Goal: Information Seeking & Learning: Learn about a topic

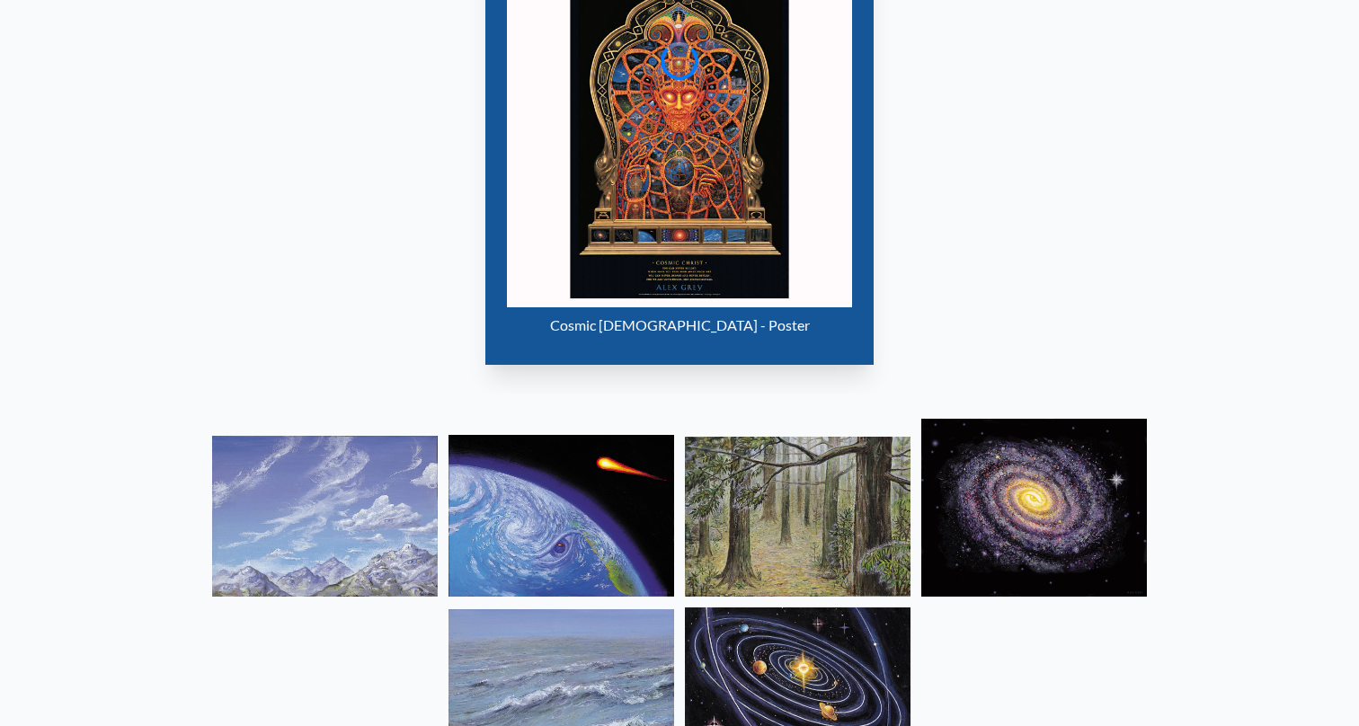
click at [625, 169] on img "12 / 15" at bounding box center [679, 134] width 345 height 345
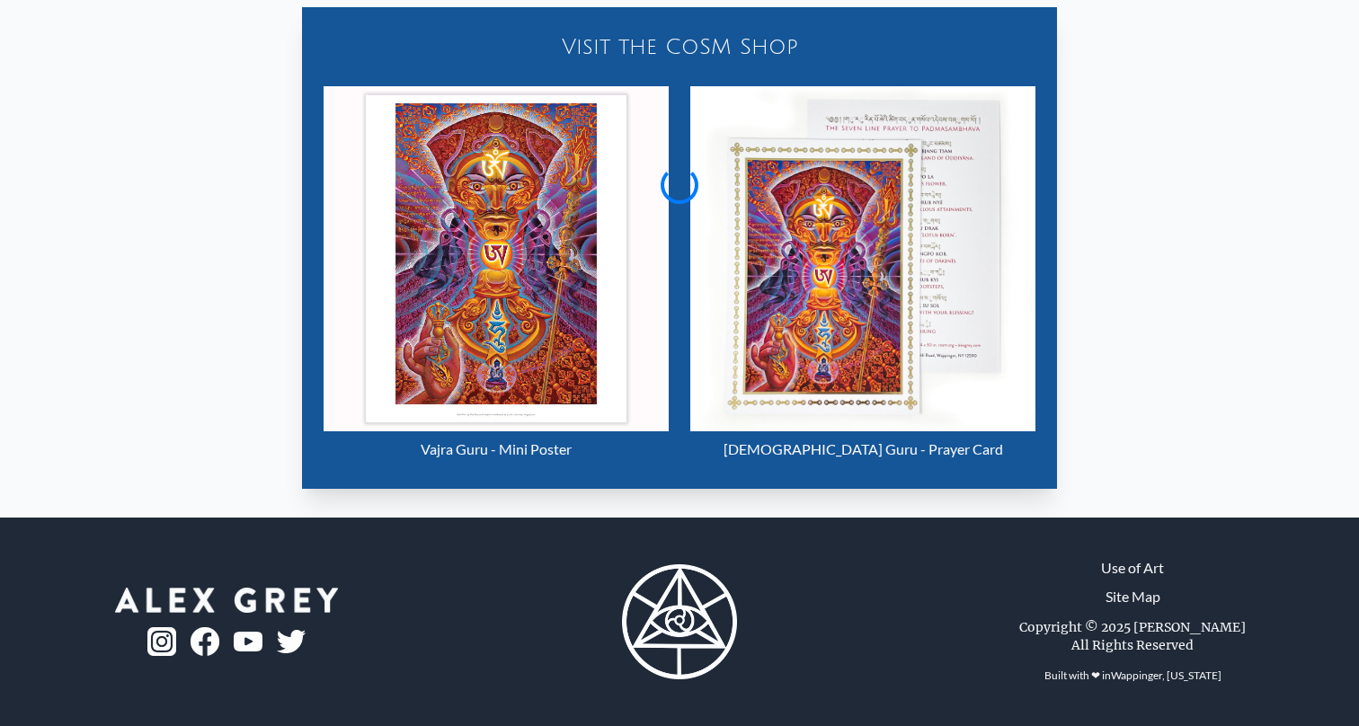
scroll to position [421, 0]
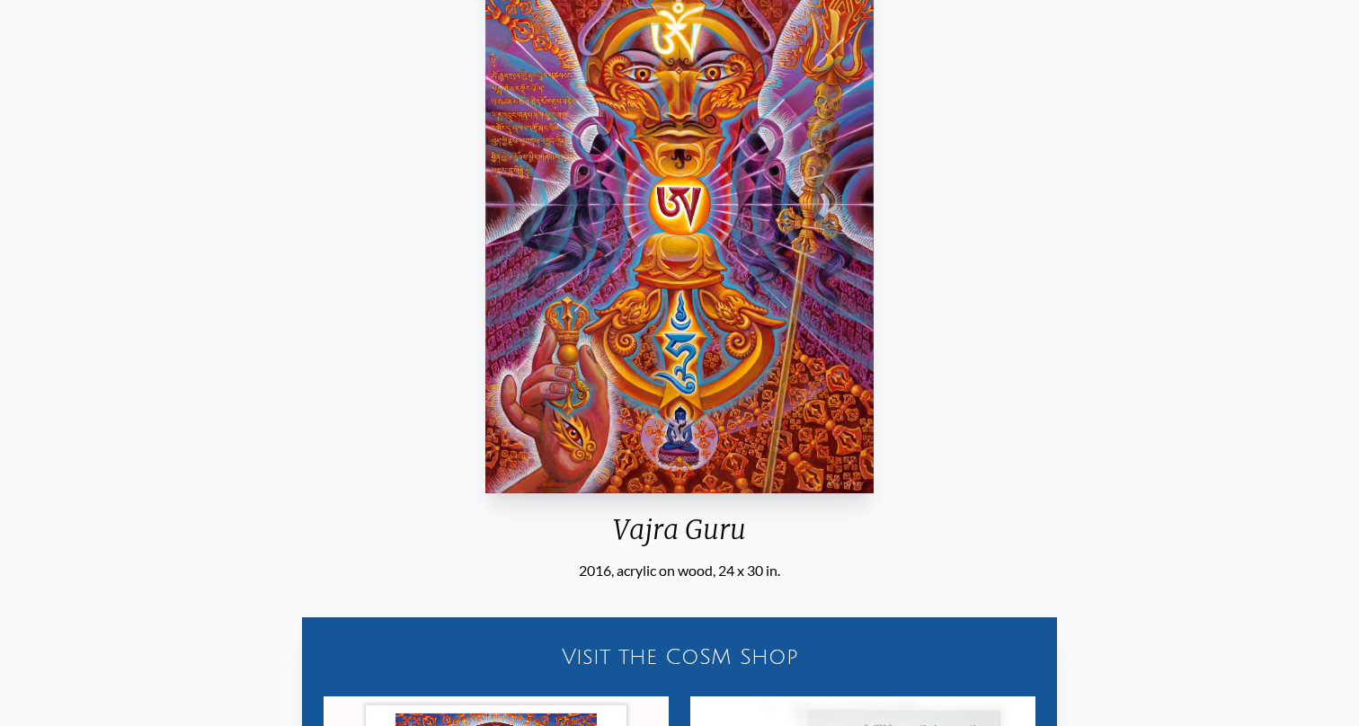
scroll to position [297, 0]
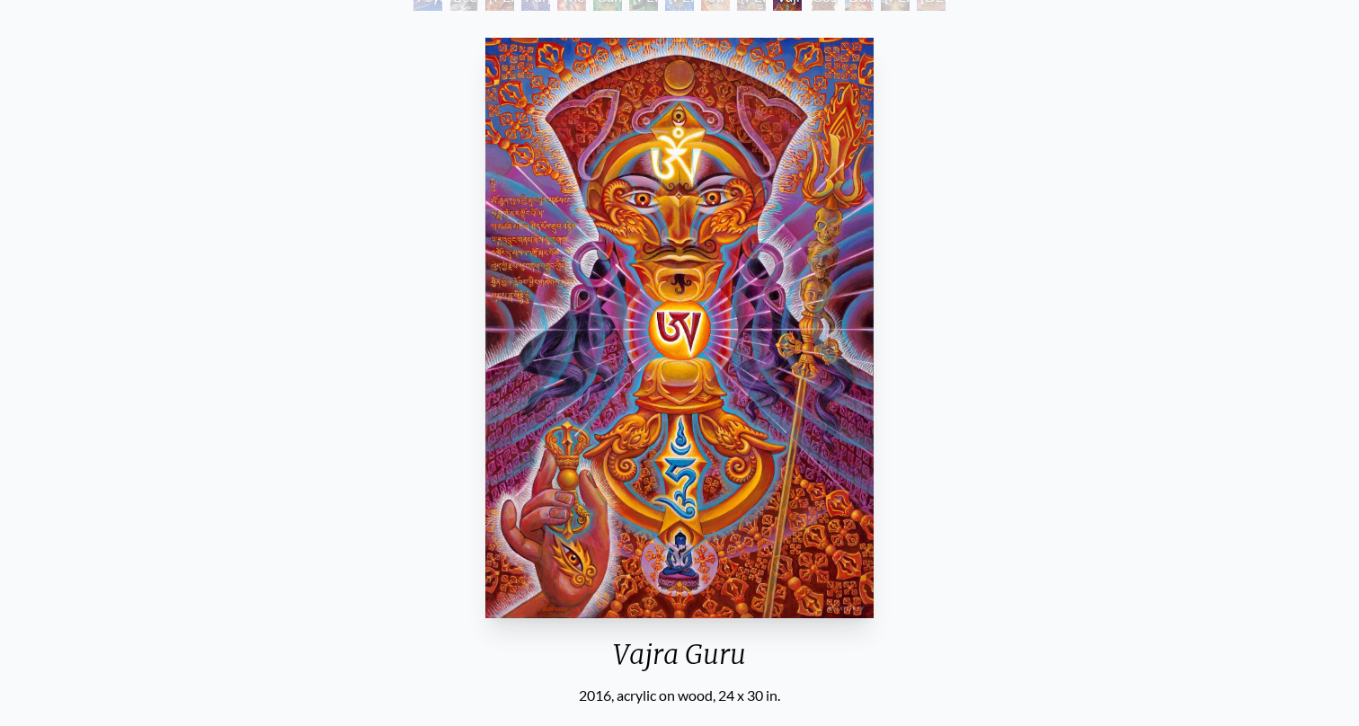
scroll to position [96, 0]
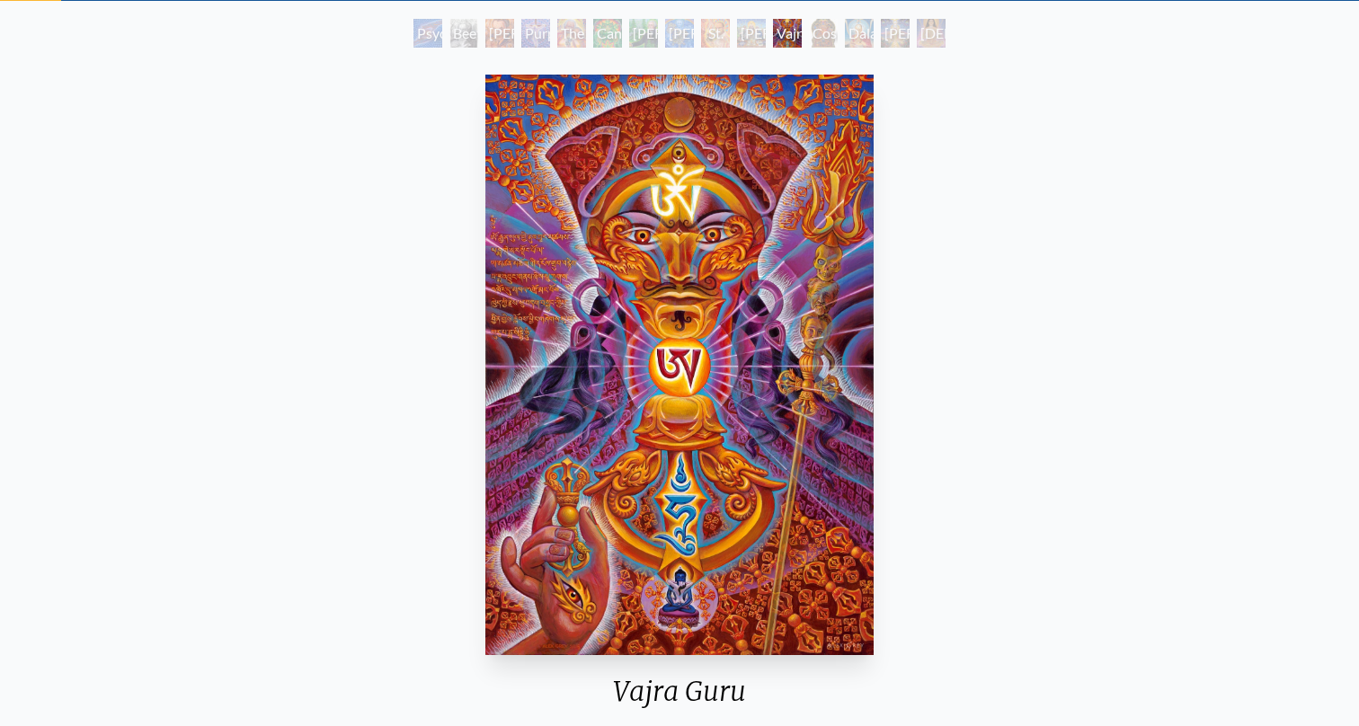
scroll to position [297, 0]
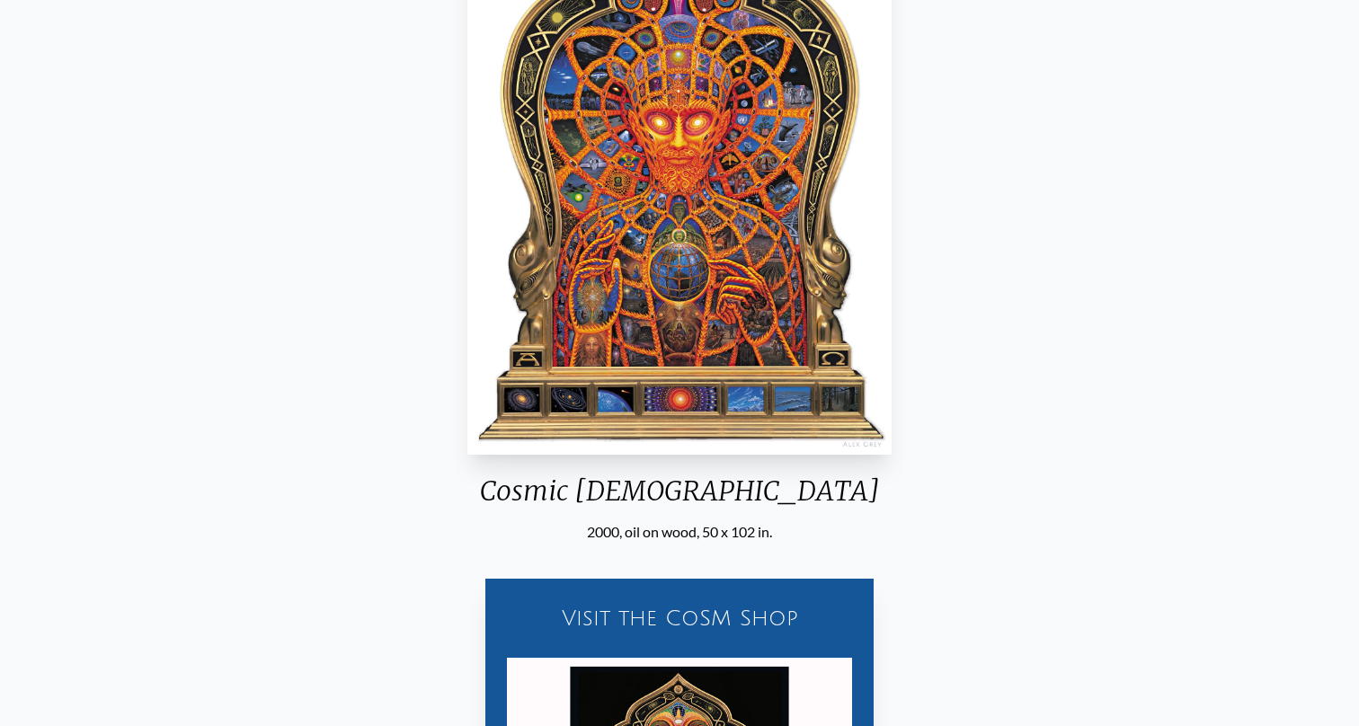
click at [735, 206] on img "12 / 15" at bounding box center [678, 164] width 423 height 581
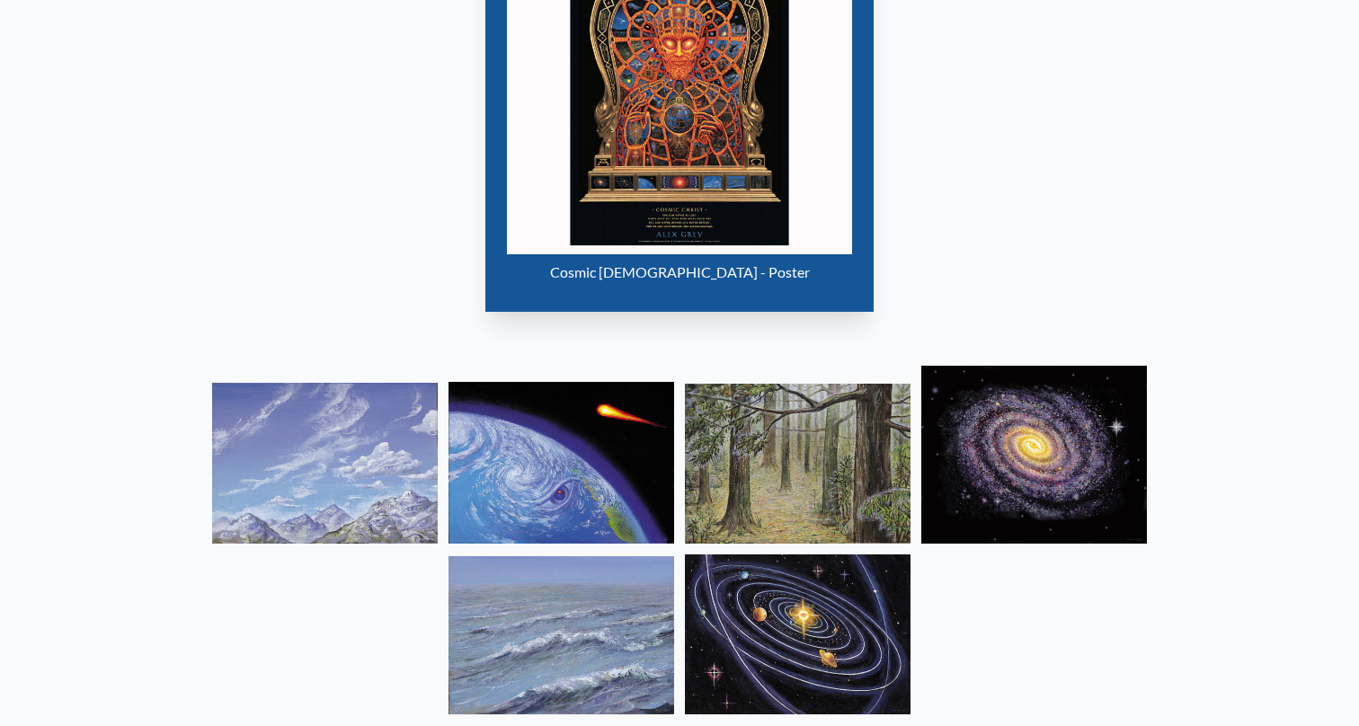
scroll to position [1046, 0]
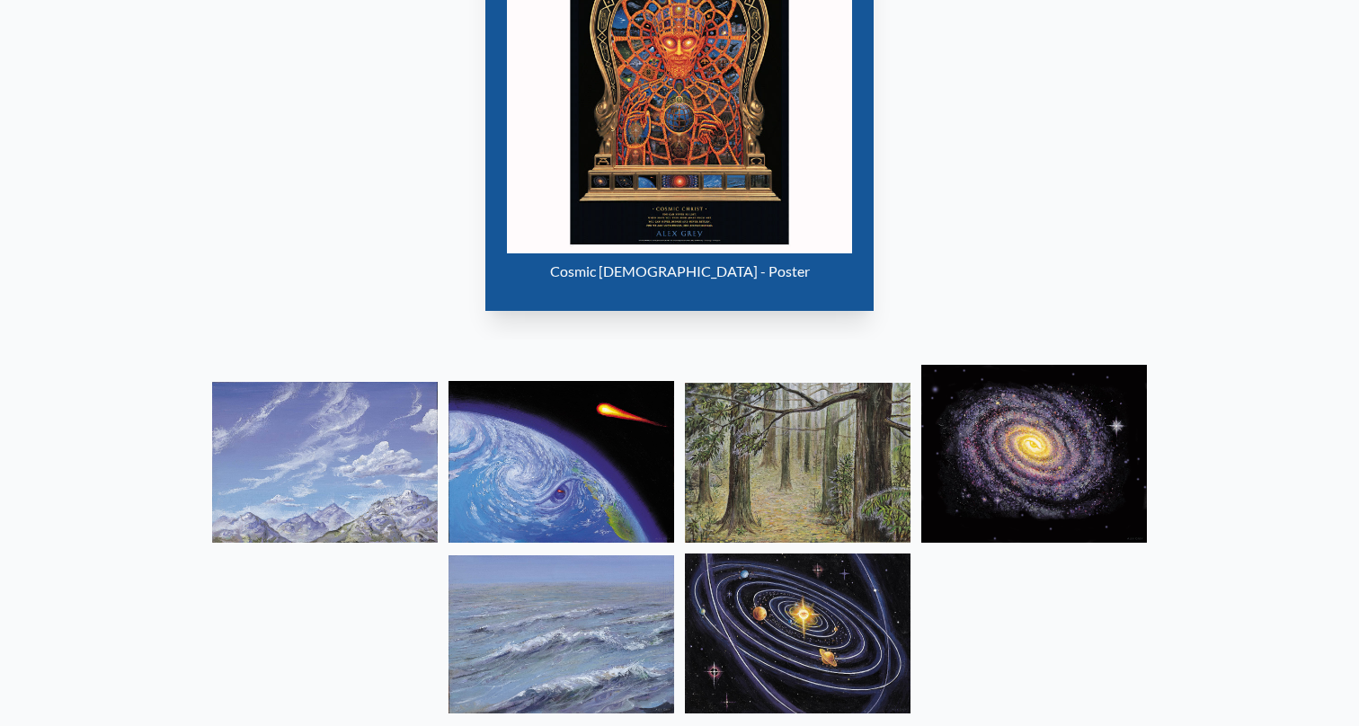
click at [578, 470] on img at bounding box center [562, 462] width 226 height 162
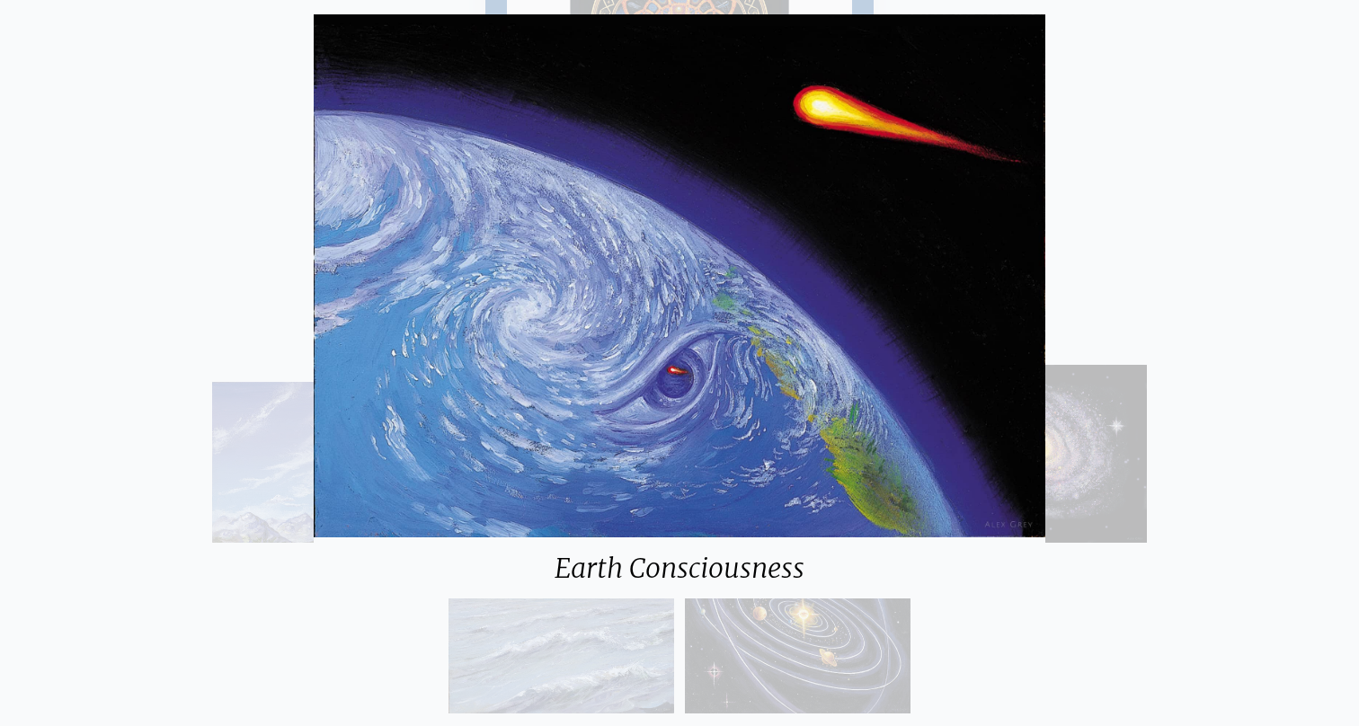
click at [164, 538] on div "Earth Consciousness" at bounding box center [679, 363] width 1359 height 726
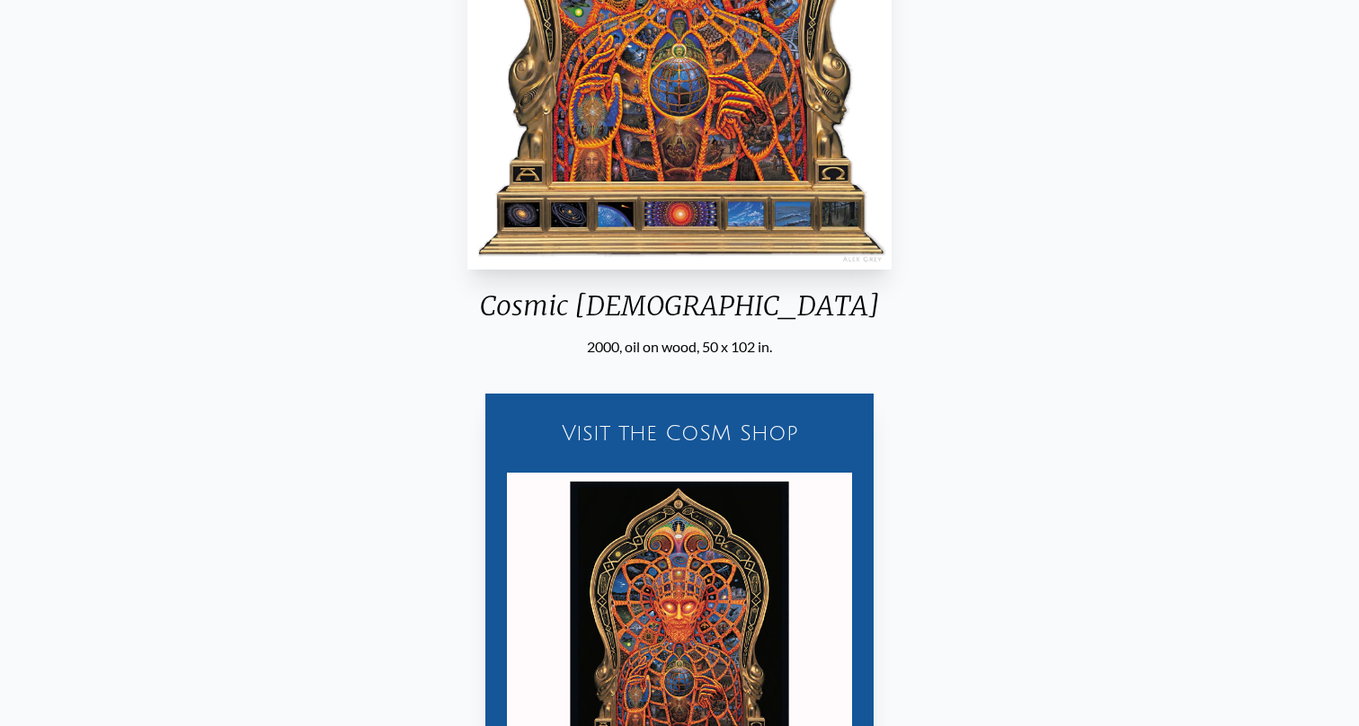
scroll to position [261, 0]
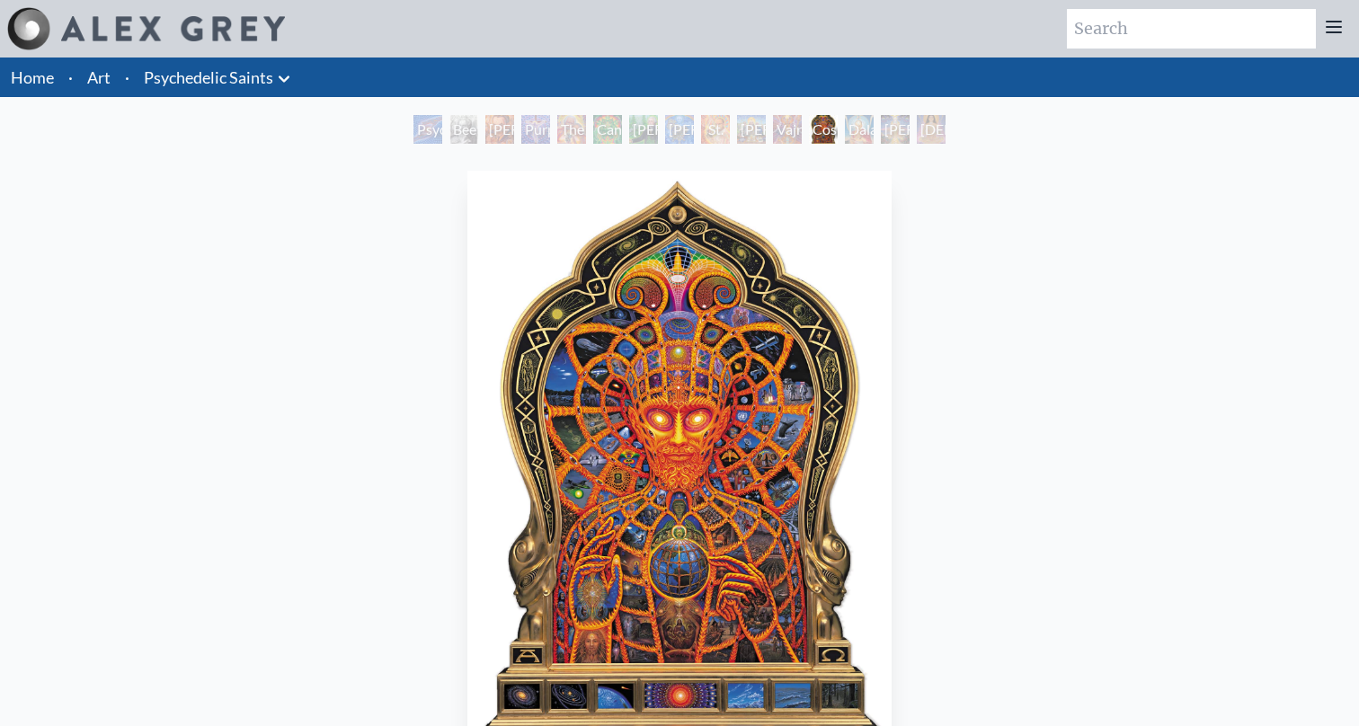
click at [694, 491] on img "12 / 15" at bounding box center [678, 461] width 423 height 581
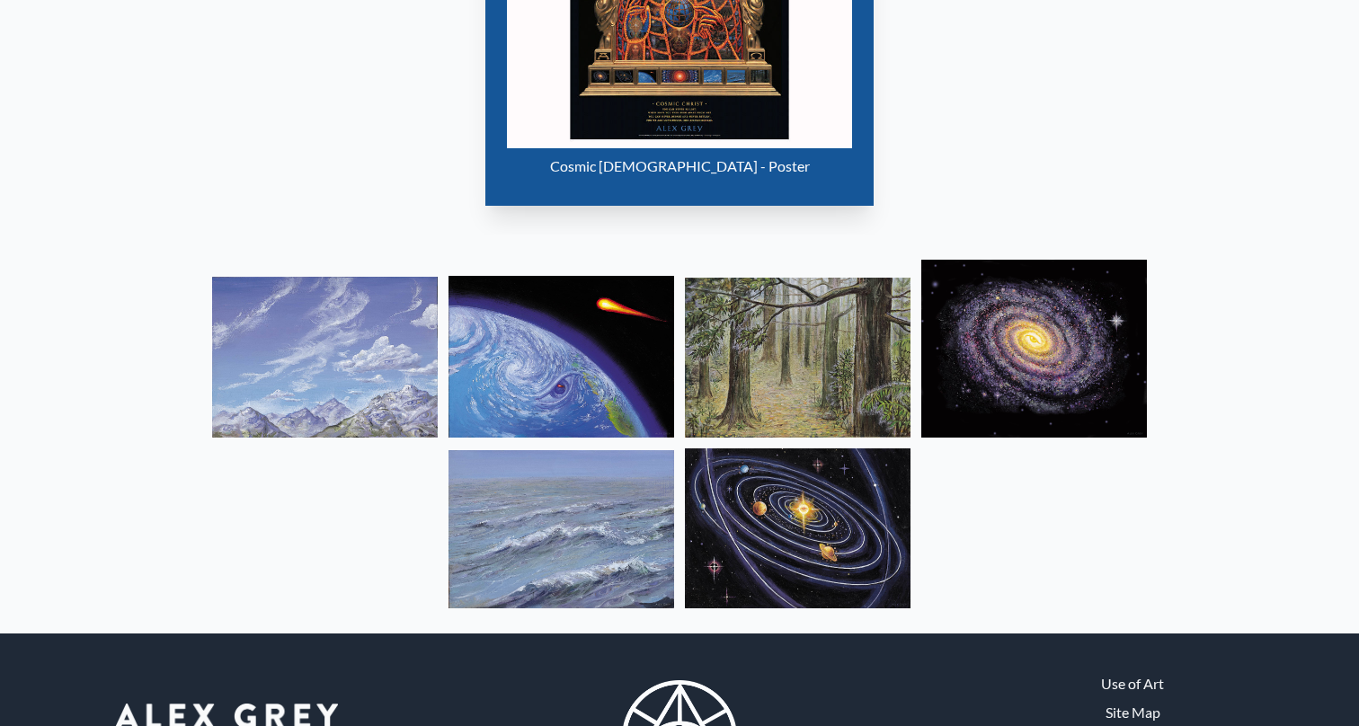
scroll to position [1234, 0]
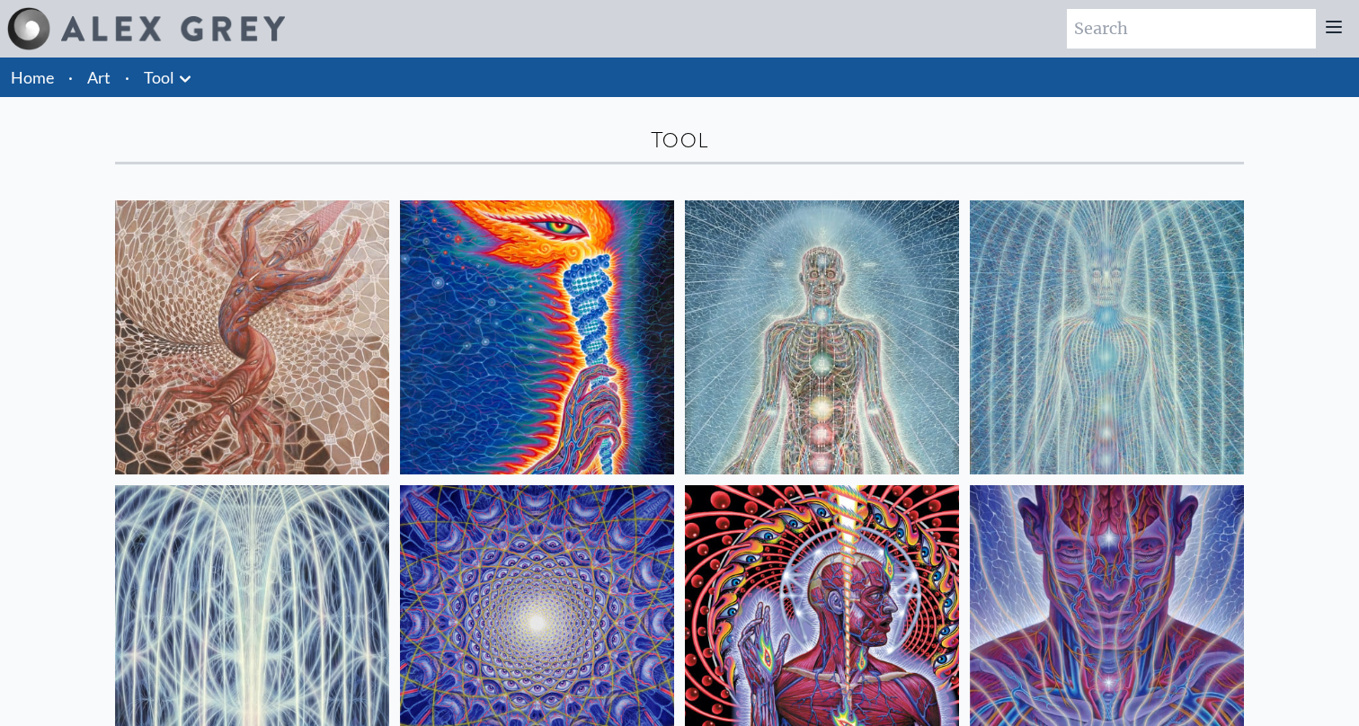
click at [801, 345] on img at bounding box center [822, 337] width 274 height 274
click at [1210, 600] on img at bounding box center [1107, 622] width 274 height 274
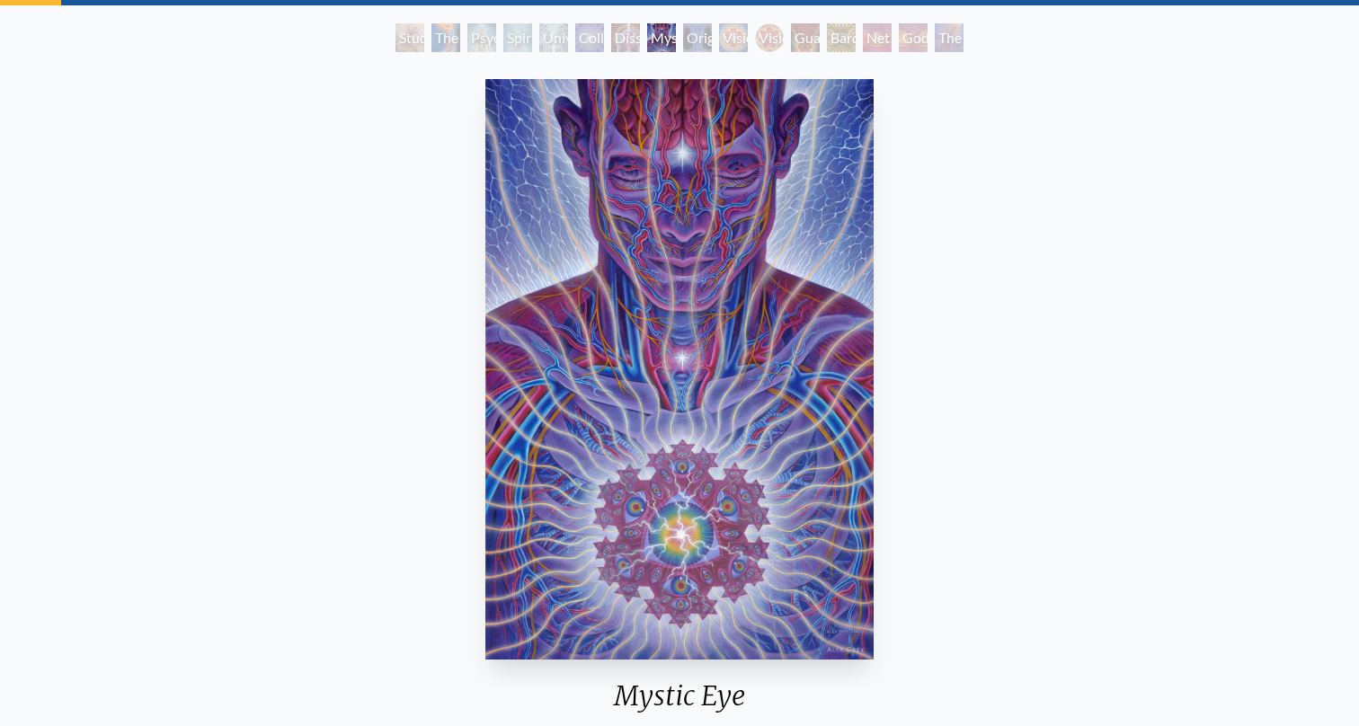
scroll to position [188, 0]
